Goal: Check status: Check status

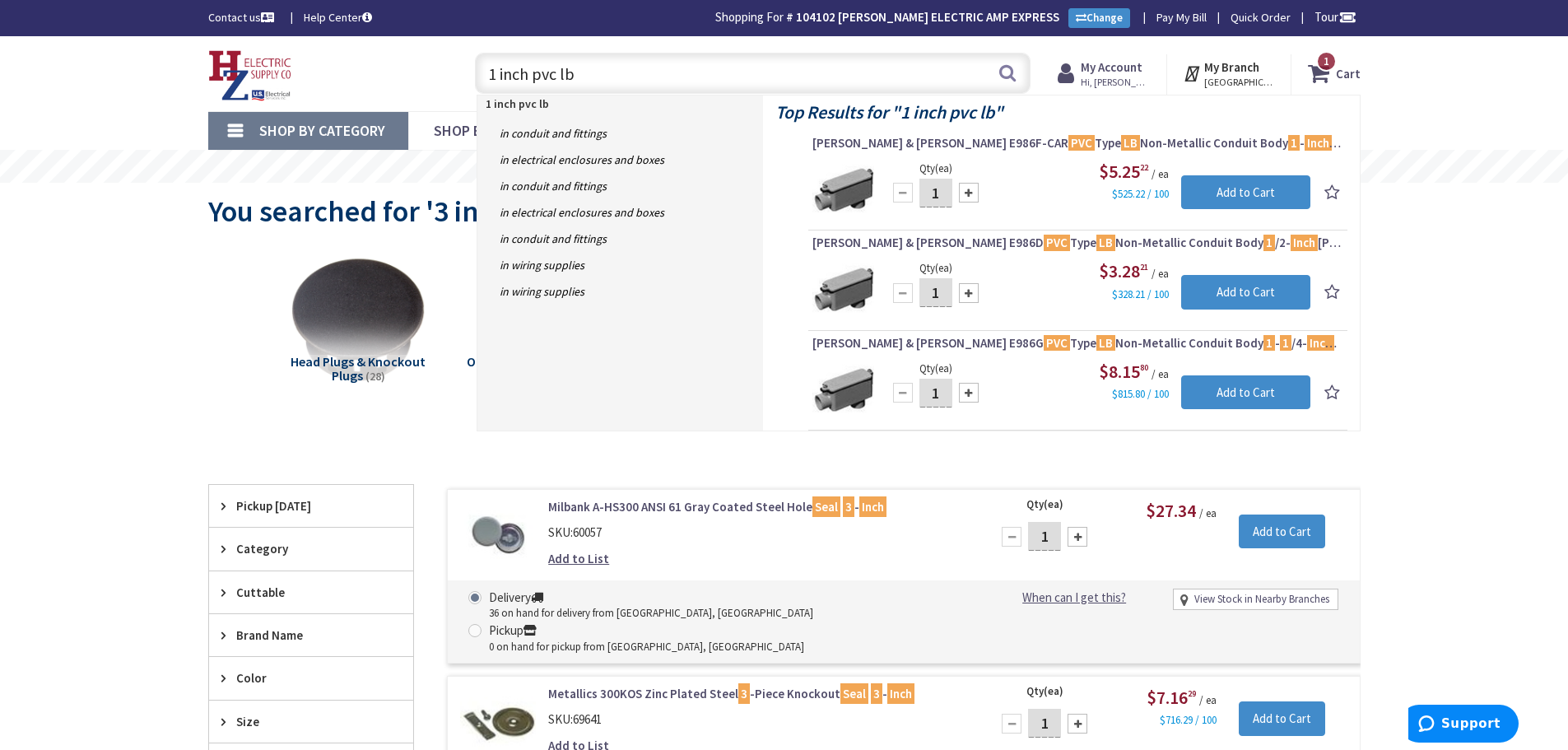
click at [1117, 68] on strong "My Account" at bounding box center [1111, 66] width 62 height 16
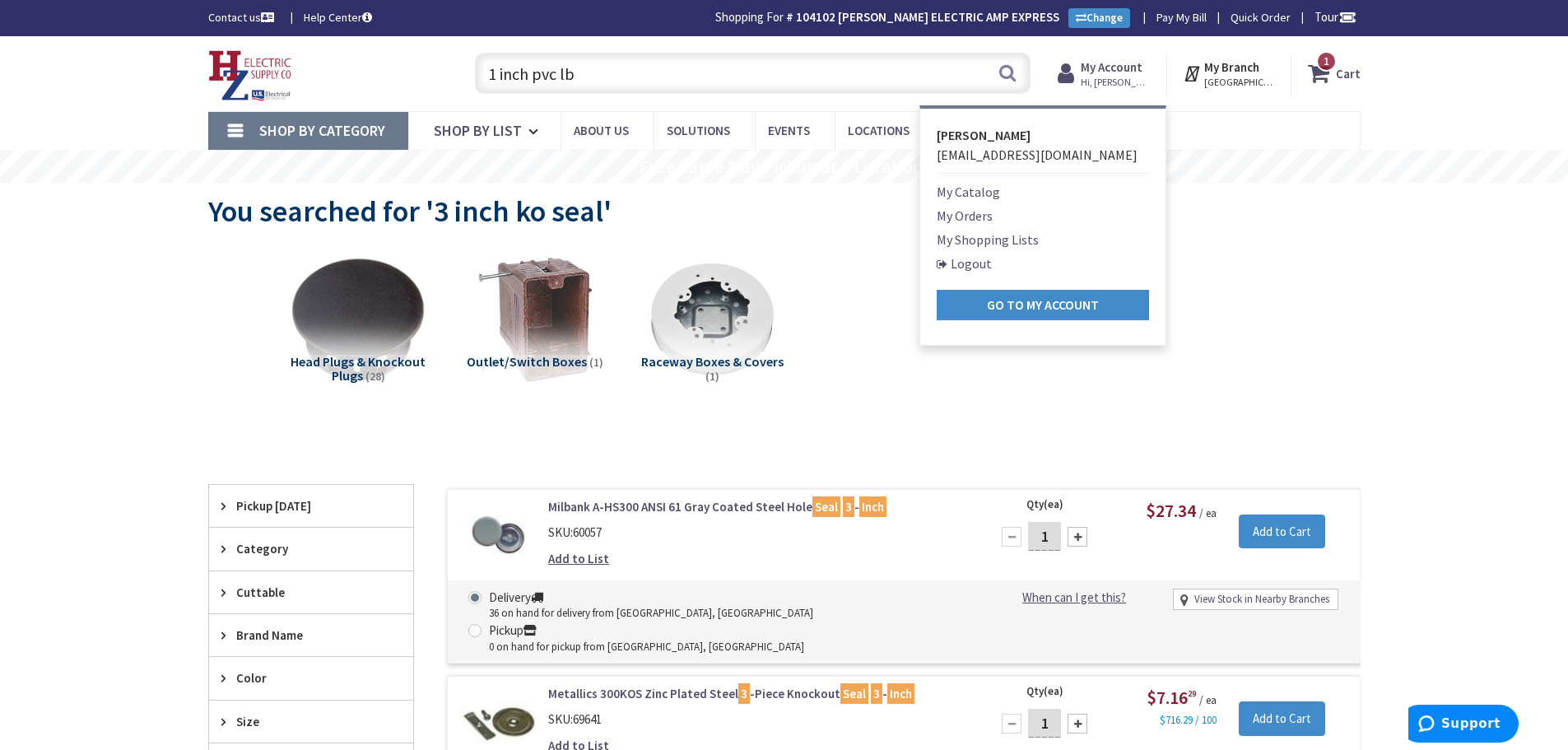
click at [949, 218] on link "My Orders" at bounding box center [965, 215] width 56 height 19
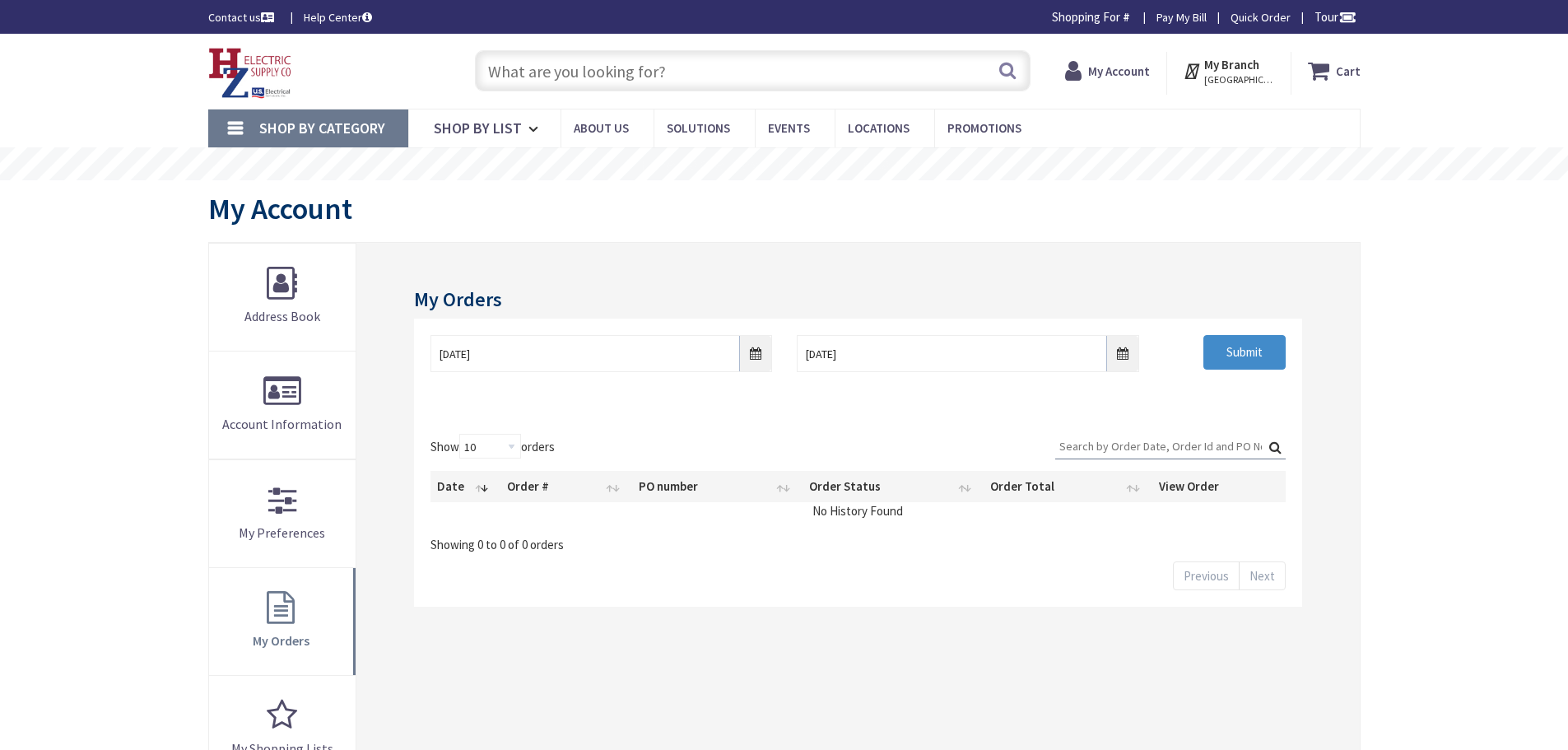
type input "Piper Farm, [STREET_ADDRESS]"
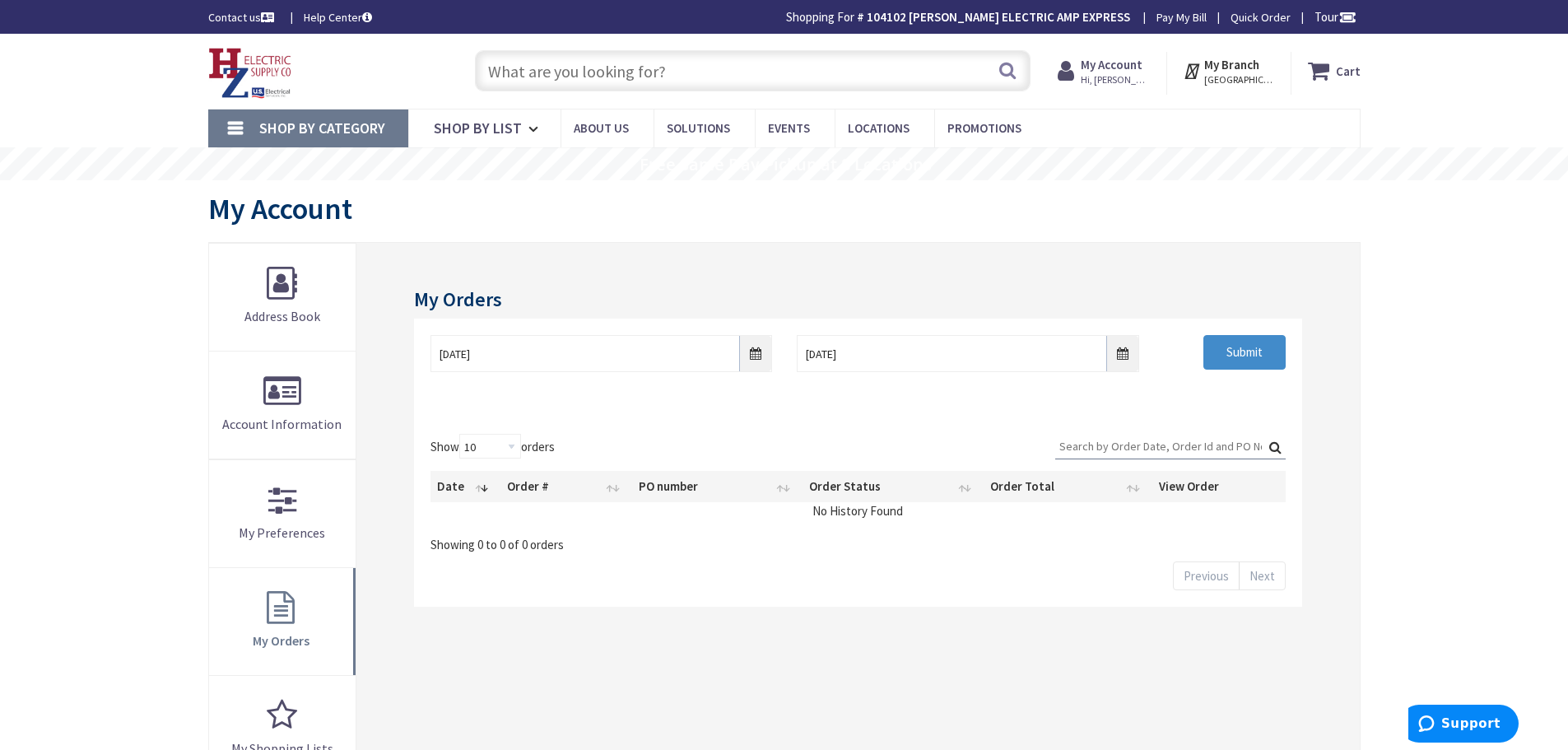
click at [1081, 438] on input "Search:" at bounding box center [1170, 446] width 230 height 25
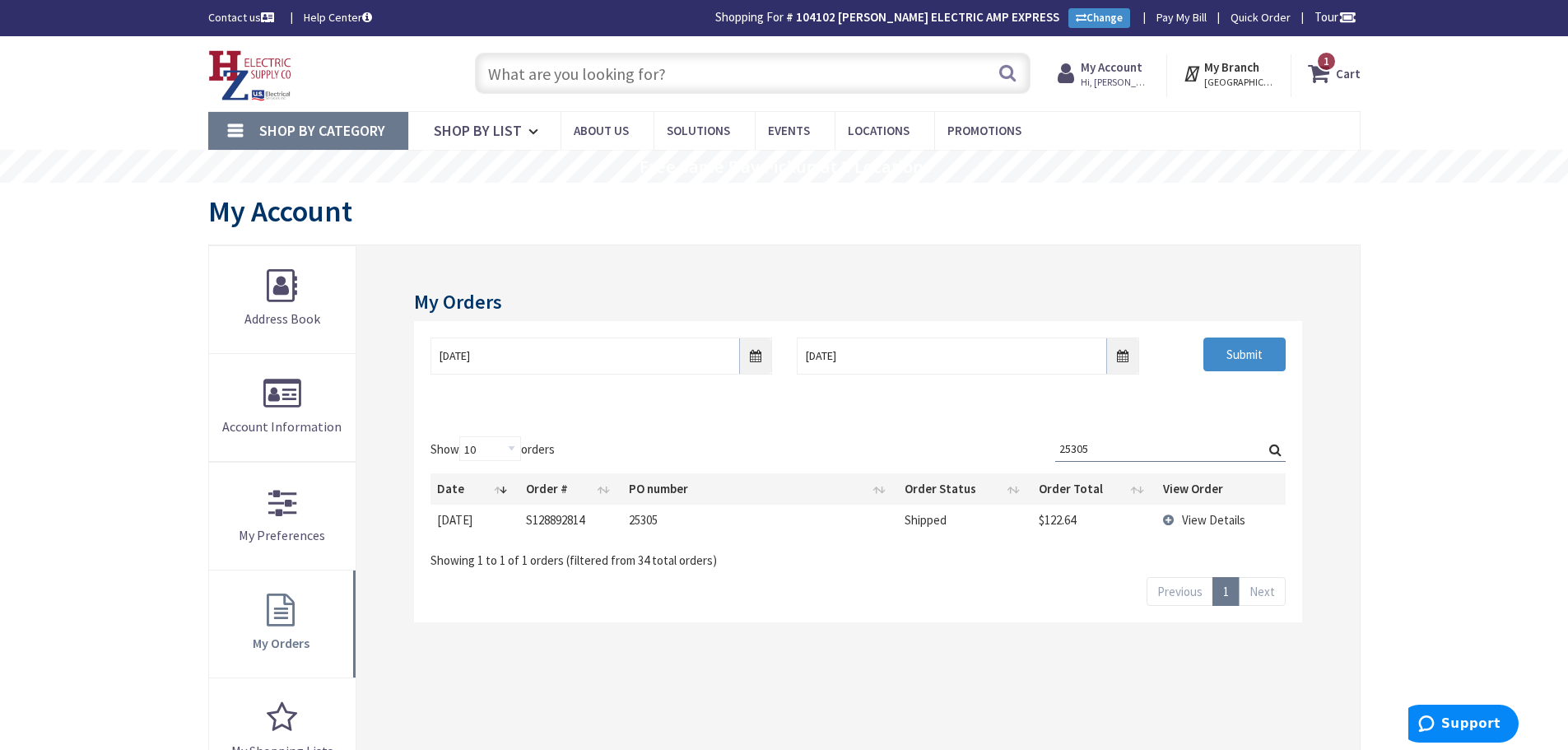
type input "25305"
click at [1163, 521] on td "View Details" at bounding box center [1221, 520] width 129 height 30
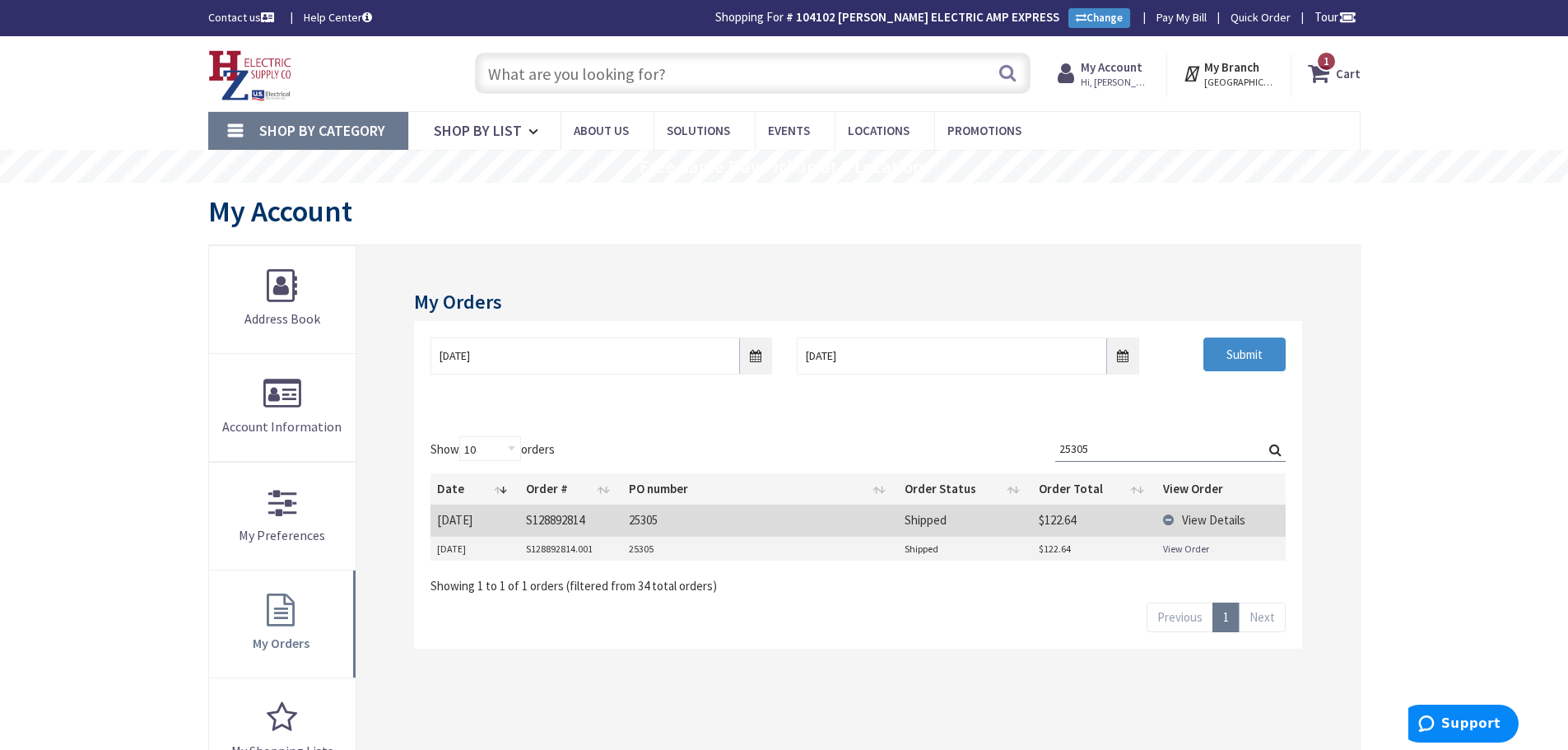
click at [1167, 543] on link "View Order" at bounding box center [1186, 548] width 46 height 14
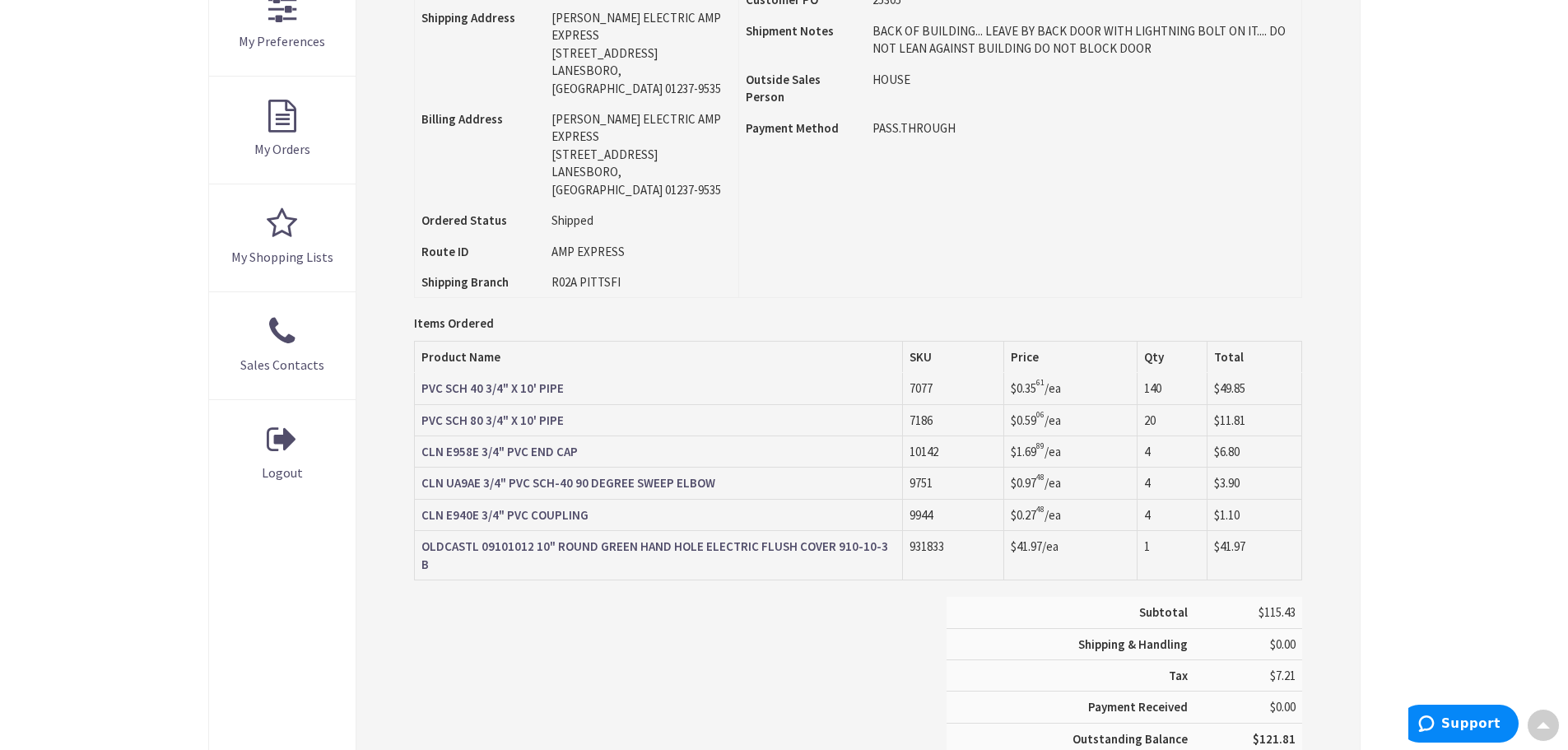
scroll to position [497, 0]
